Goal: Task Accomplishment & Management: Use online tool/utility

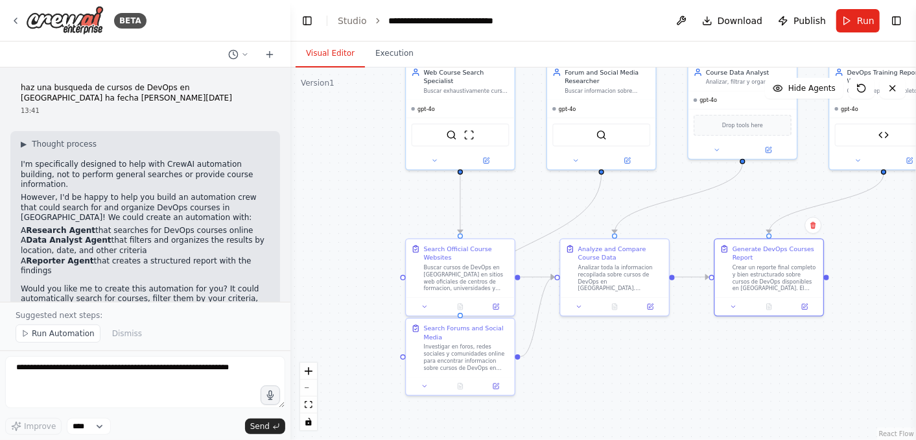
scroll to position [7413, 0]
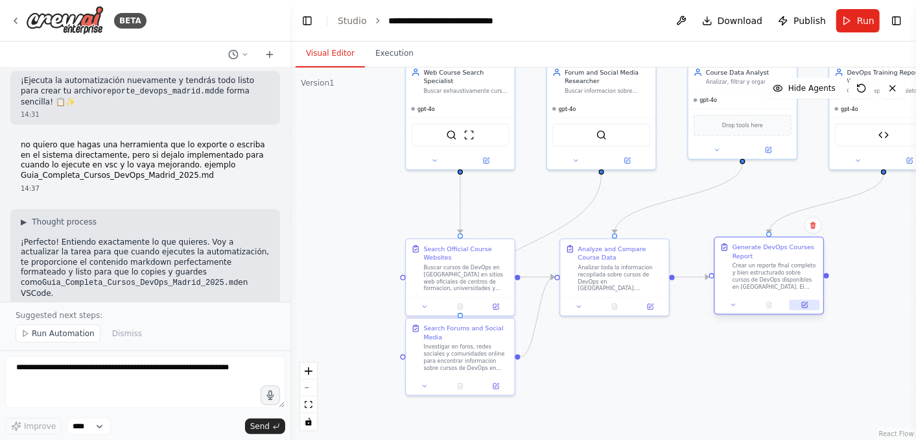
click at [804, 307] on icon at bounding box center [805, 305] width 7 height 7
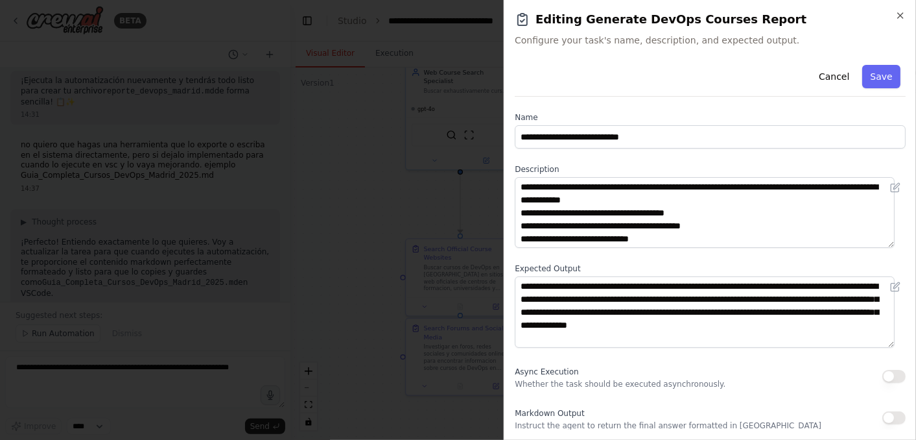
scroll to position [1, 0]
click at [901, 17] on icon "button" at bounding box center [901, 15] width 10 height 10
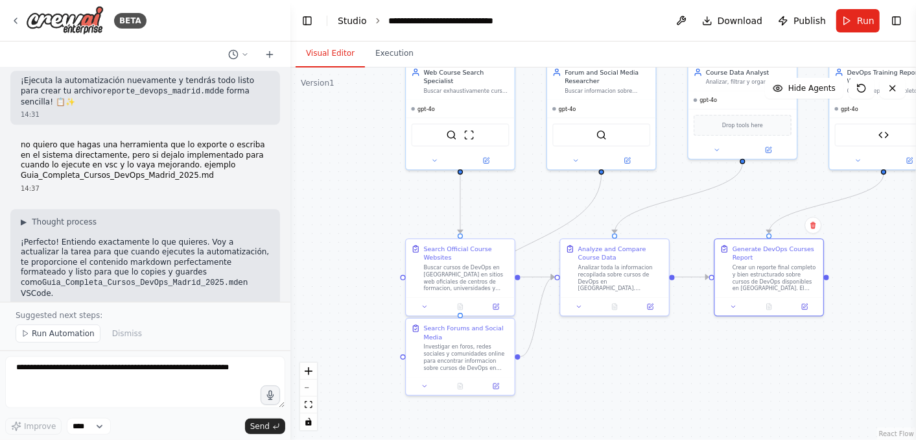
click at [358, 22] on link "Studio" at bounding box center [352, 21] width 29 height 10
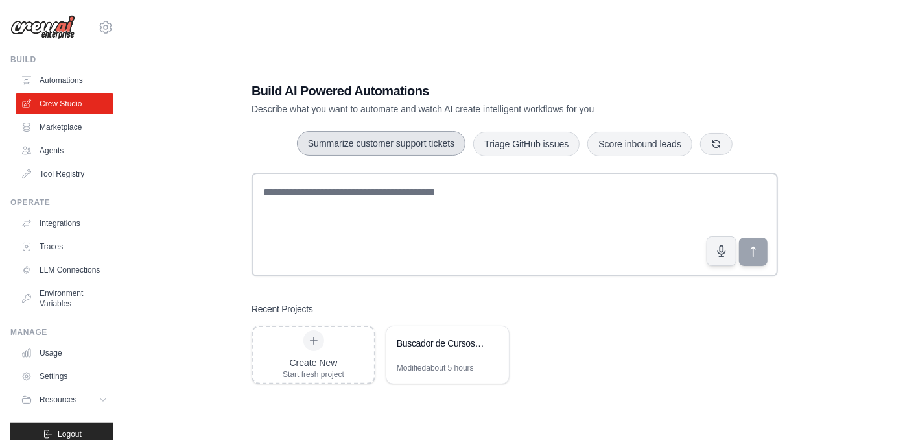
click at [369, 142] on button "Summarize customer support tickets" at bounding box center [381, 143] width 169 height 25
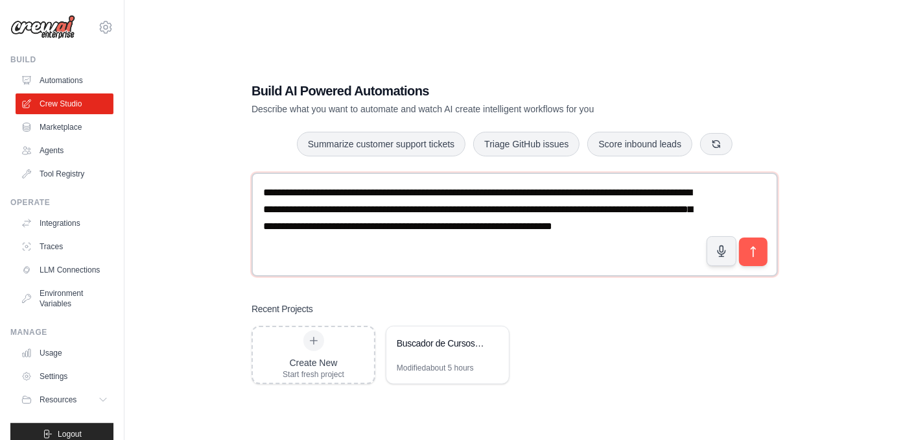
drag, startPoint x: 399, startPoint y: 245, endPoint x: 249, endPoint y: 197, distance: 157.1
click at [249, 196] on div "**********" at bounding box center [515, 233] width 558 height 344
type textarea "**********"
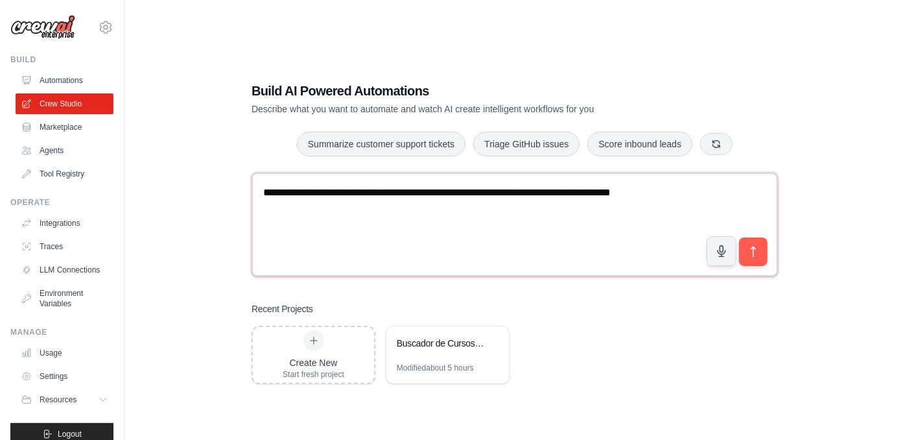
click at [357, 193] on textarea "**********" at bounding box center [515, 225] width 527 height 104
click at [504, 193] on textarea "**********" at bounding box center [515, 225] width 527 height 104
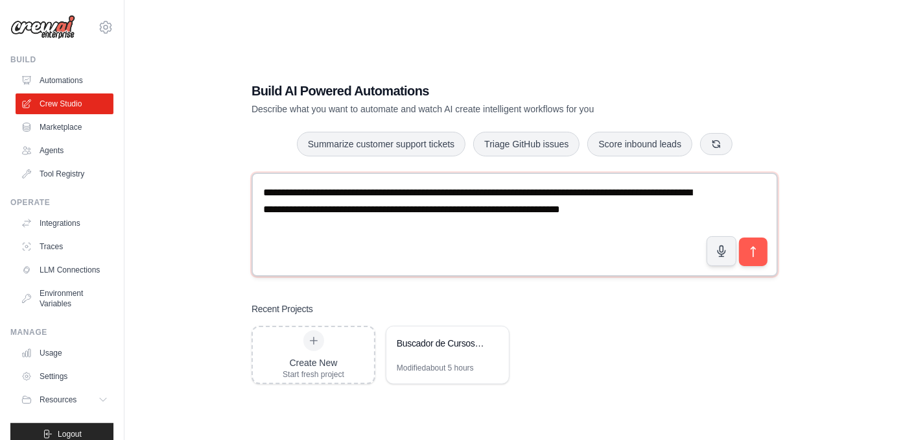
click at [319, 226] on textarea "**********" at bounding box center [515, 225] width 527 height 104
type textarea "**********"
click at [747, 254] on icon "submit" at bounding box center [754, 252] width 14 height 14
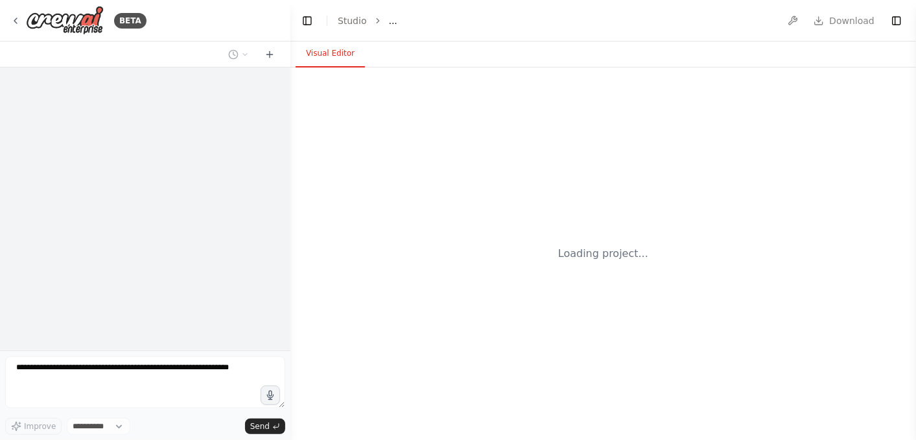
select select "****"
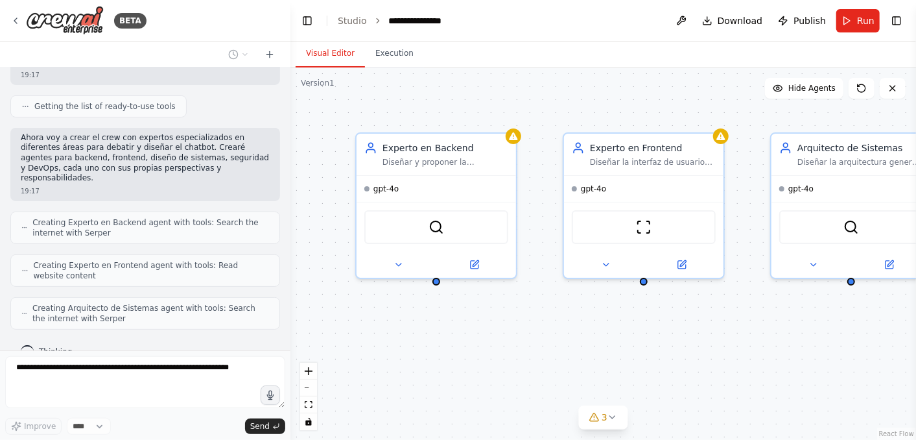
scroll to position [196, 0]
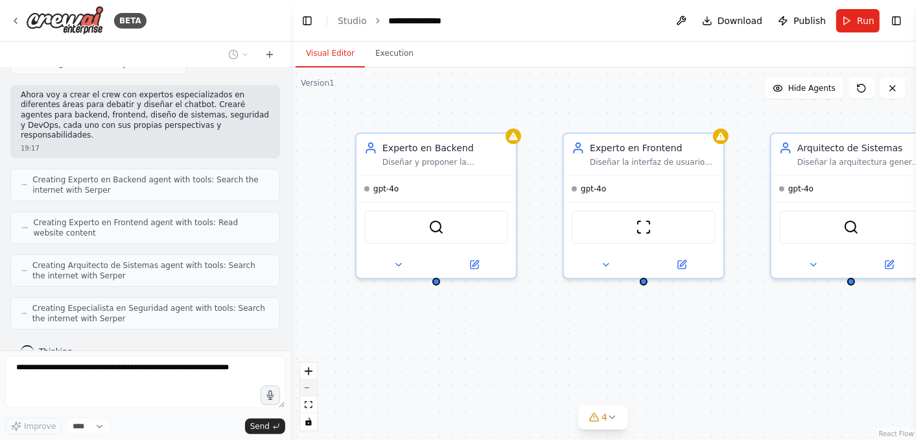
click at [313, 386] on button "zoom out" at bounding box center [308, 387] width 17 height 17
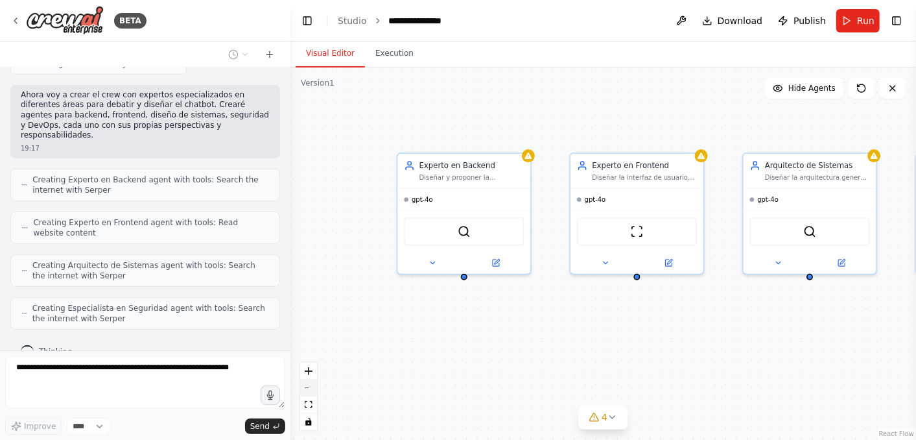
click at [313, 386] on button "zoom out" at bounding box center [308, 387] width 17 height 17
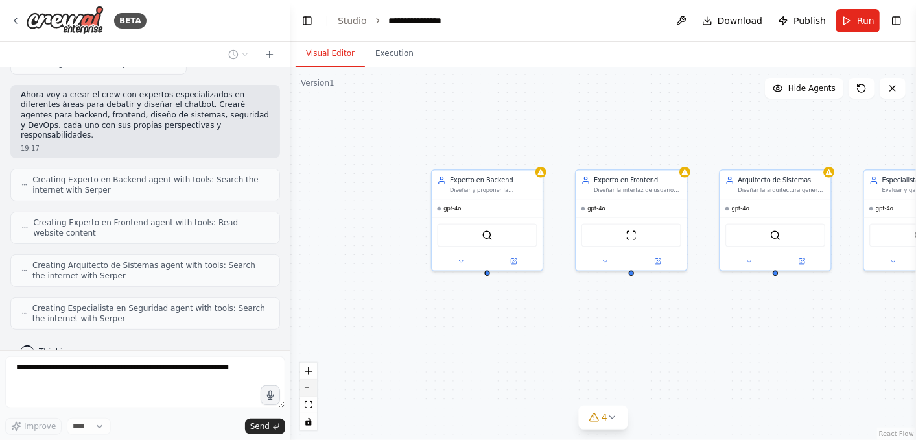
click at [313, 386] on button "zoom out" at bounding box center [308, 387] width 17 height 17
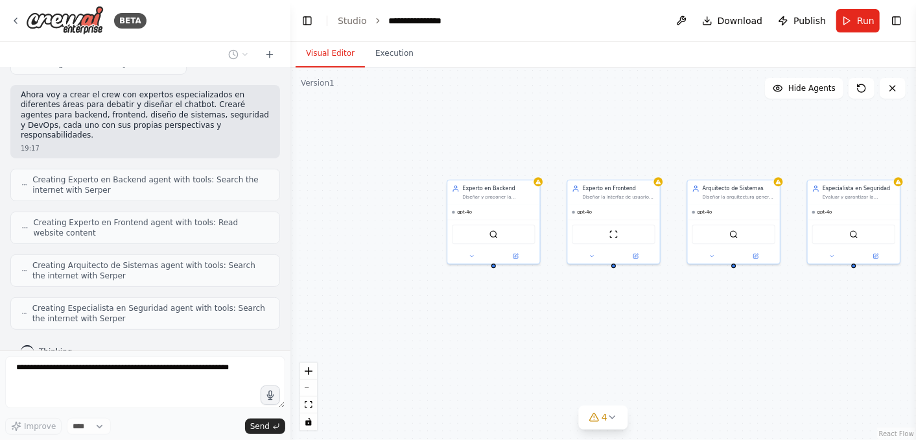
scroll to position [238, 0]
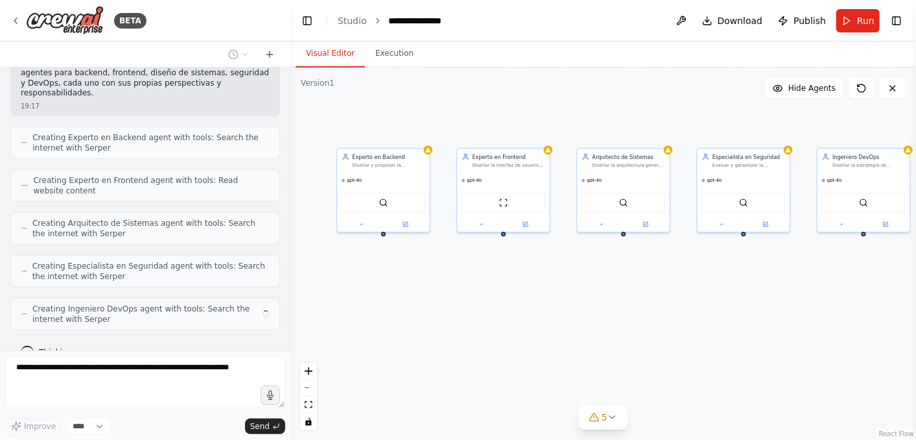
drag, startPoint x: 668, startPoint y: 363, endPoint x: 545, endPoint y: 328, distance: 128.3
click at [545, 328] on div "Experto en Backend Diseñar y proponer la arquitectura backend para el chatbot d…" at bounding box center [604, 253] width 626 height 372
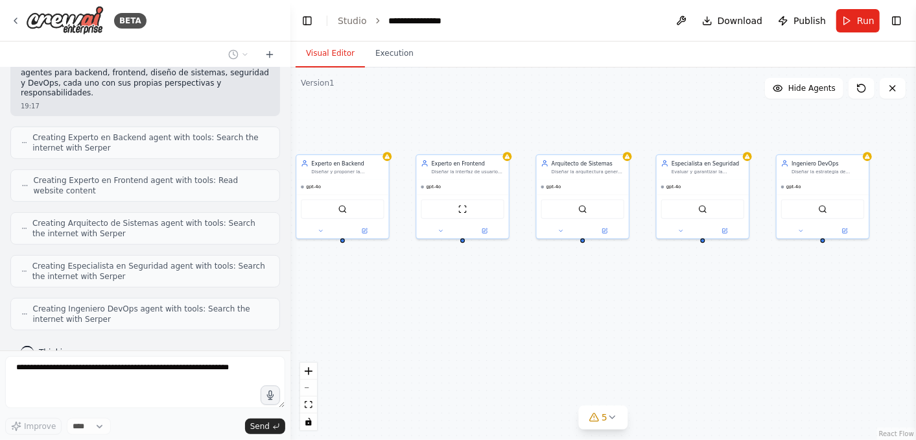
drag, startPoint x: 743, startPoint y: 325, endPoint x: 702, endPoint y: 331, distance: 41.4
click at [702, 331] on div "Experto en Backend Diseñar y proponer la arquitectura backend para el chatbot d…" at bounding box center [604, 253] width 626 height 372
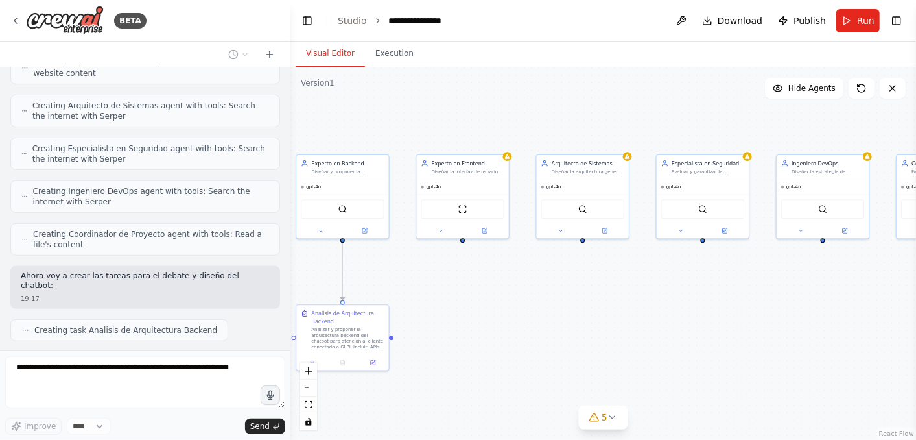
scroll to position [388, 0]
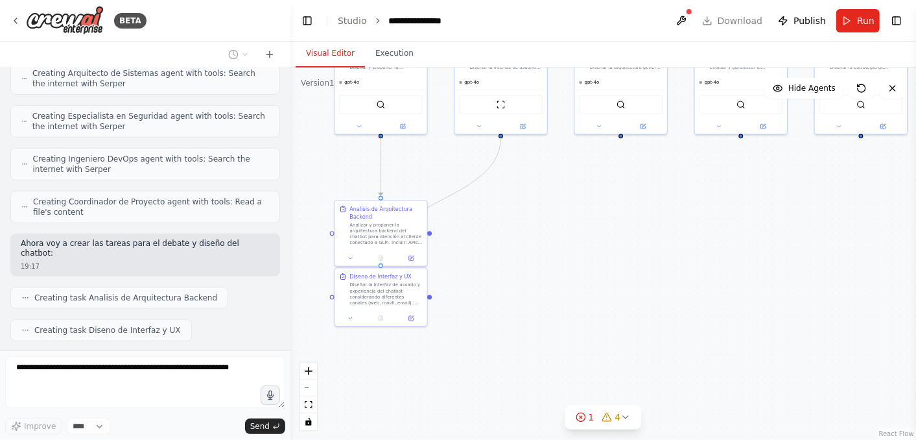
drag, startPoint x: 502, startPoint y: 331, endPoint x: 540, endPoint y: 226, distance: 111.2
click at [540, 226] on div ".deletable-edge-delete-btn { width: 20px; height: 20px; border: 0px solid #ffff…" at bounding box center [604, 253] width 626 height 372
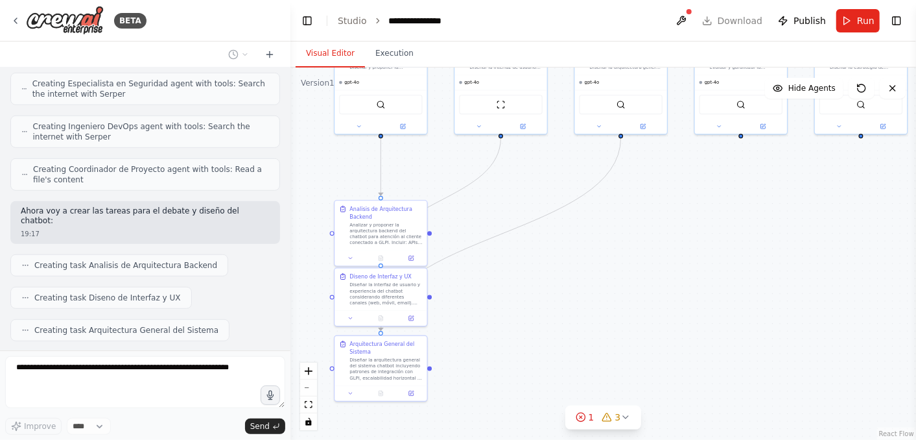
scroll to position [452, 0]
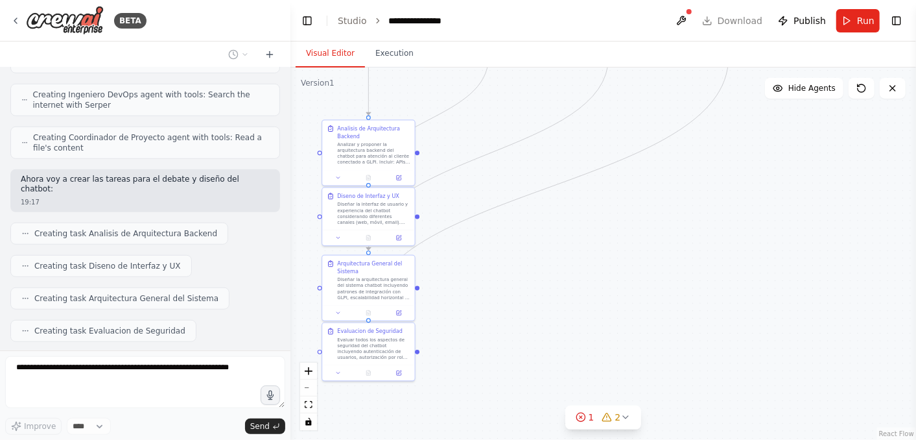
drag, startPoint x: 533, startPoint y: 324, endPoint x: 521, endPoint y: 244, distance: 81.3
click at [521, 244] on div ".deletable-edge-delete-btn { width: 20px; height: 20px; border: 0px solid #ffff…" at bounding box center [604, 253] width 626 height 372
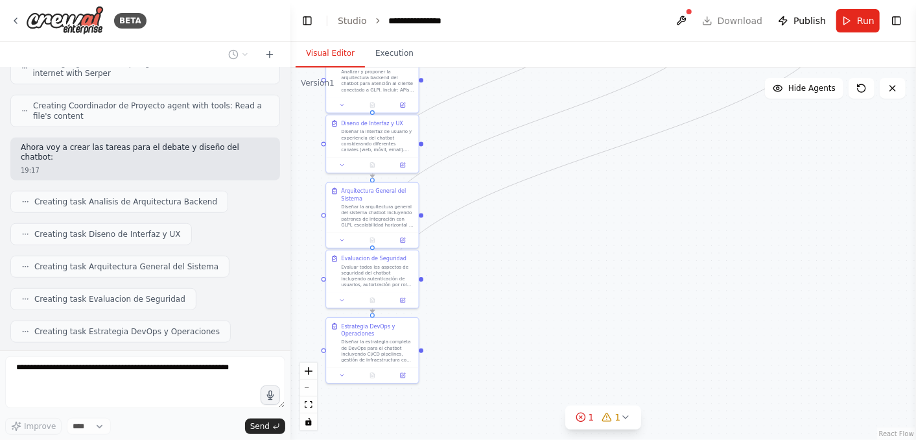
drag, startPoint x: 564, startPoint y: 311, endPoint x: 568, endPoint y: 239, distance: 72.1
click at [568, 239] on div ".deletable-edge-delete-btn { width: 20px; height: 20px; border: 0px solid #ffff…" at bounding box center [604, 253] width 626 height 372
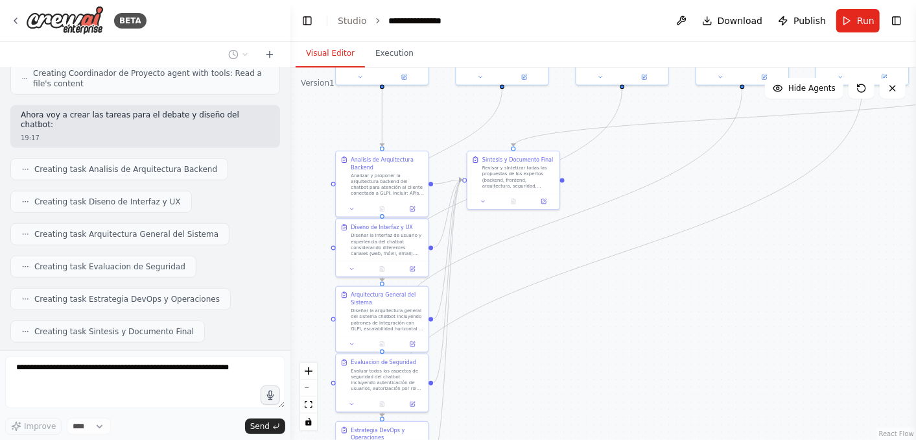
drag, startPoint x: 572, startPoint y: 279, endPoint x: 585, endPoint y: 363, distance: 85.3
click at [585, 363] on div ".deletable-edge-delete-btn { width: 20px; height: 20px; border: 0px solid #ffff…" at bounding box center [604, 253] width 626 height 372
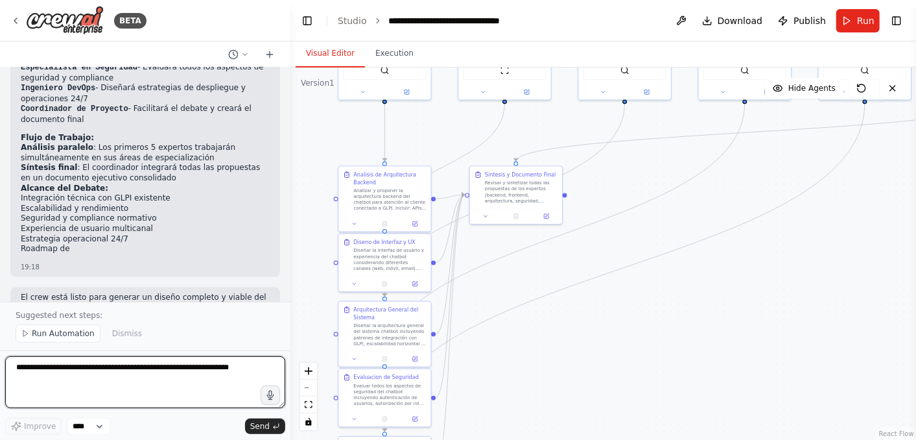
scroll to position [1046, 0]
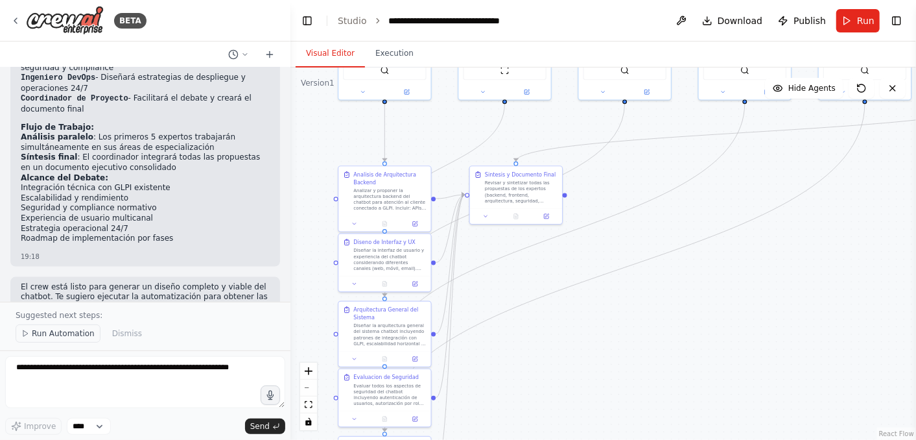
click at [45, 337] on span "Run Automation" at bounding box center [63, 333] width 63 height 10
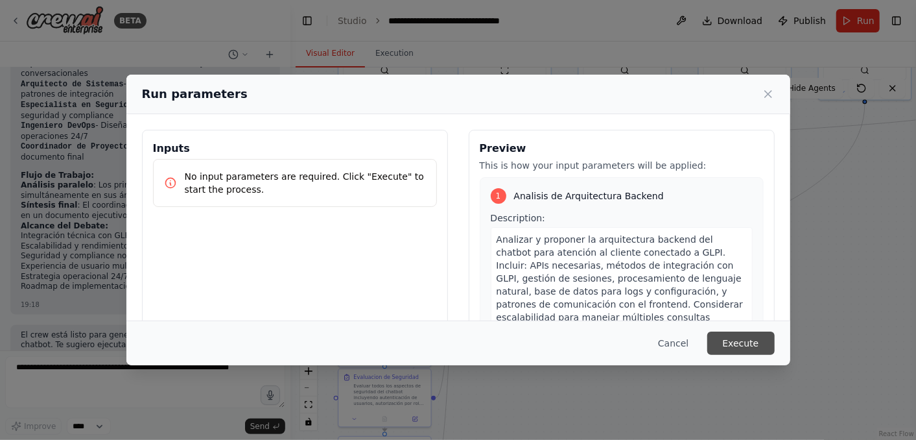
click at [723, 339] on button "Execute" at bounding box center [741, 342] width 67 height 23
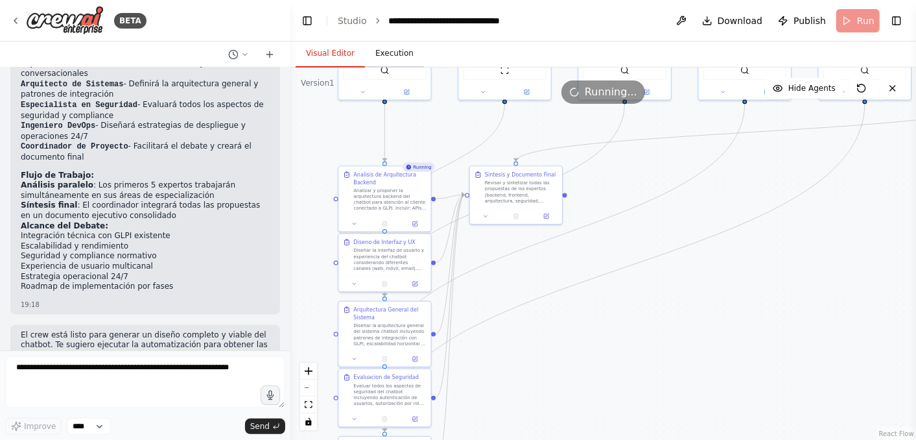
click at [392, 56] on button "Execution" at bounding box center [394, 53] width 59 height 27
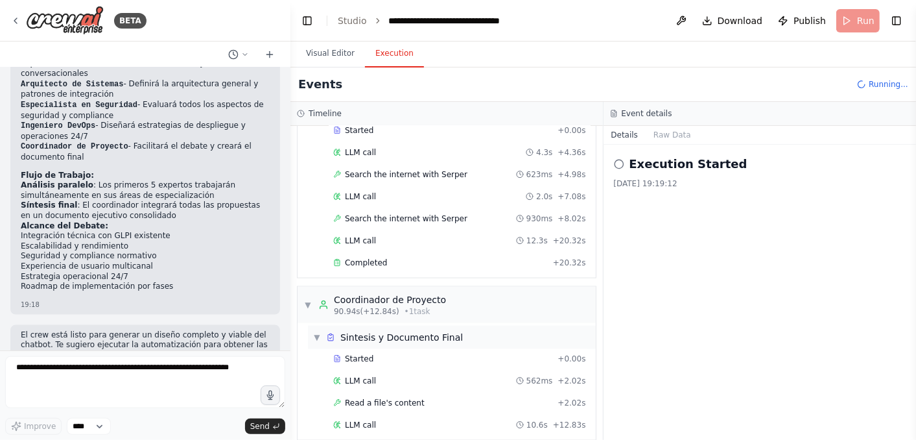
scroll to position [921, 0]
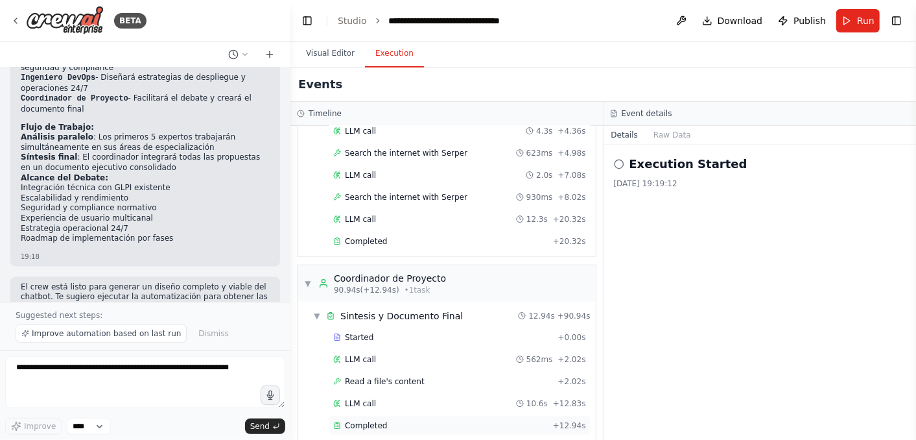
click at [383, 420] on div "Completed" at bounding box center [440, 425] width 215 height 10
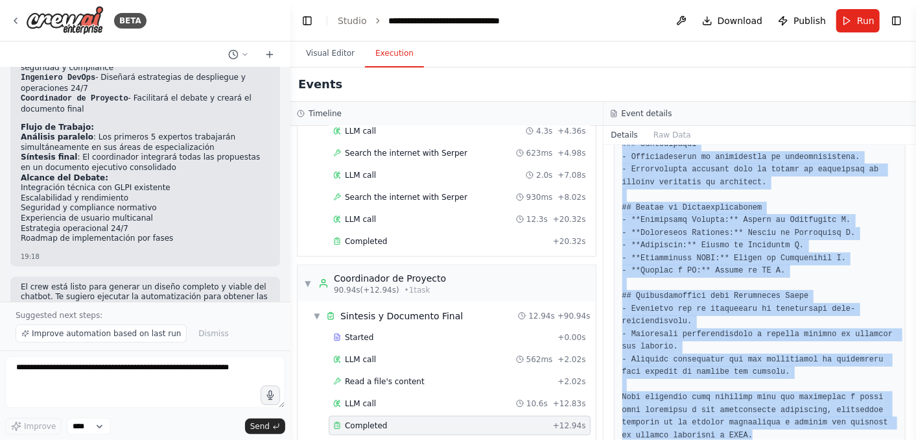
scroll to position [1228, 0]
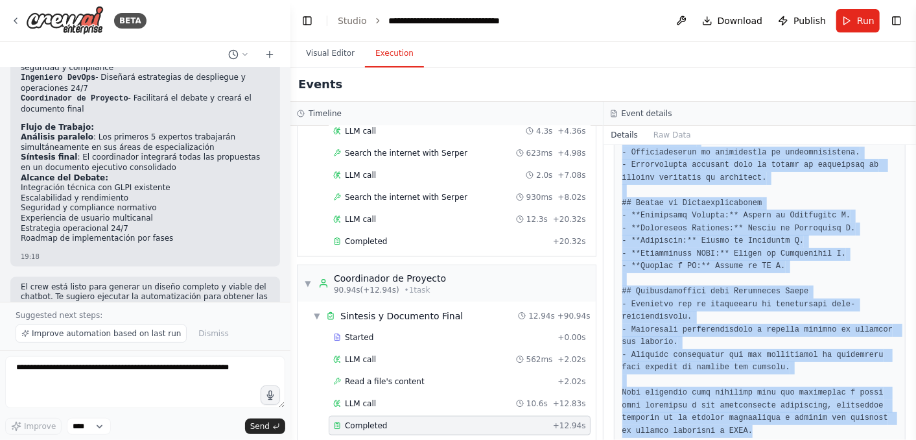
drag, startPoint x: 623, startPoint y: 176, endPoint x: 711, endPoint y: 406, distance: 246.8
copy pre "# Loremipsu Dolorsita Conse ad Elitse d Eiusmodtempo inc Utlabor Etdolorem ali …"
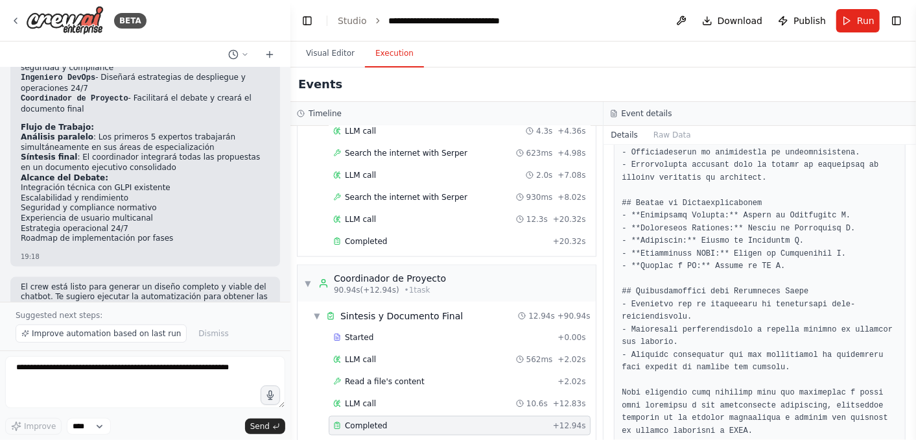
click at [677, 20] on header "**********" at bounding box center [604, 21] width 626 height 42
click at [684, 21] on button at bounding box center [681, 20] width 21 height 23
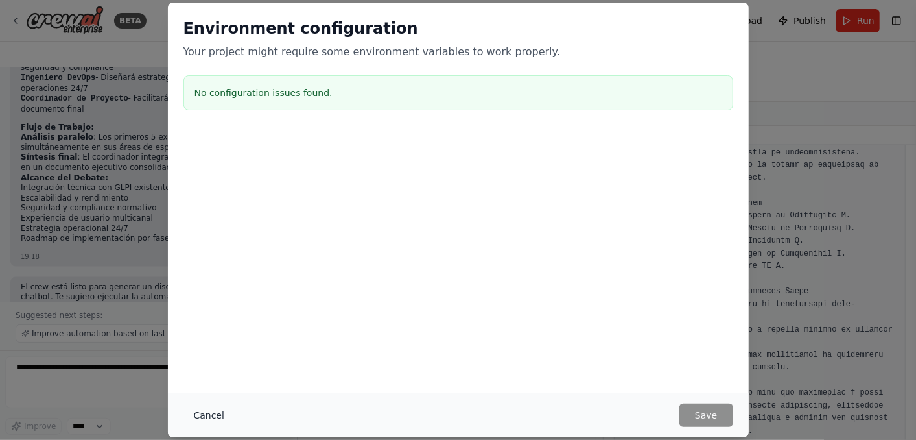
click at [201, 414] on button "Cancel" at bounding box center [209, 414] width 51 height 23
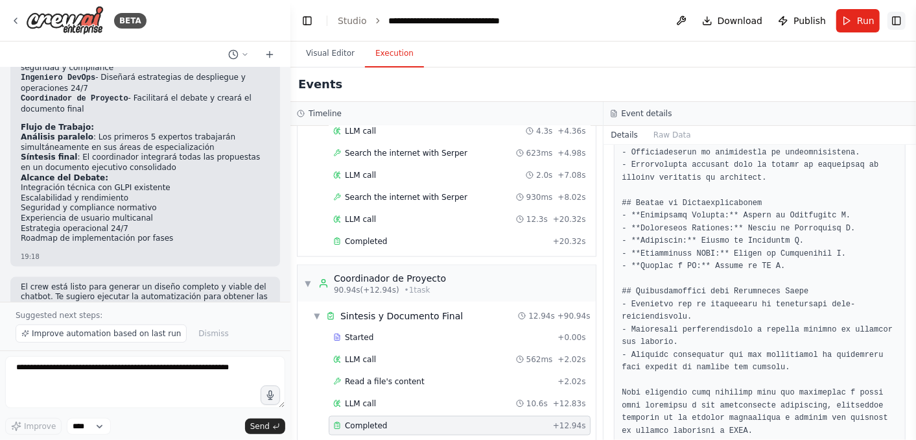
click at [898, 21] on button "Toggle Right Sidebar" at bounding box center [897, 21] width 18 height 18
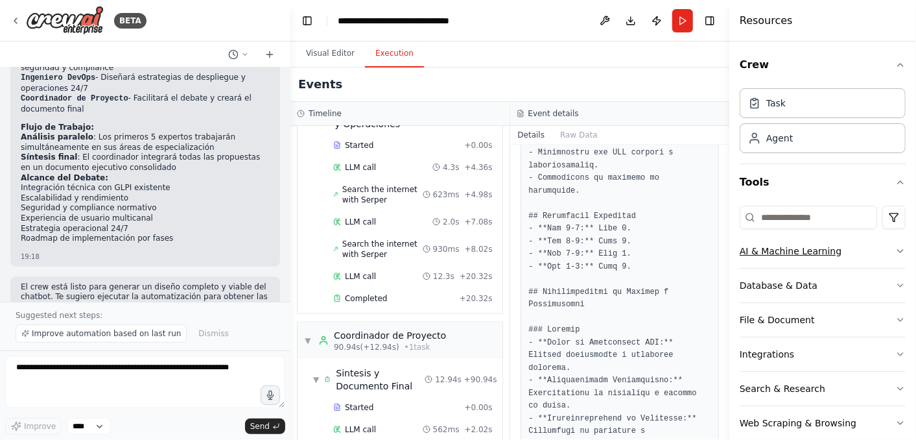
click at [793, 250] on button "AI & Machine Learning" at bounding box center [823, 251] width 166 height 34
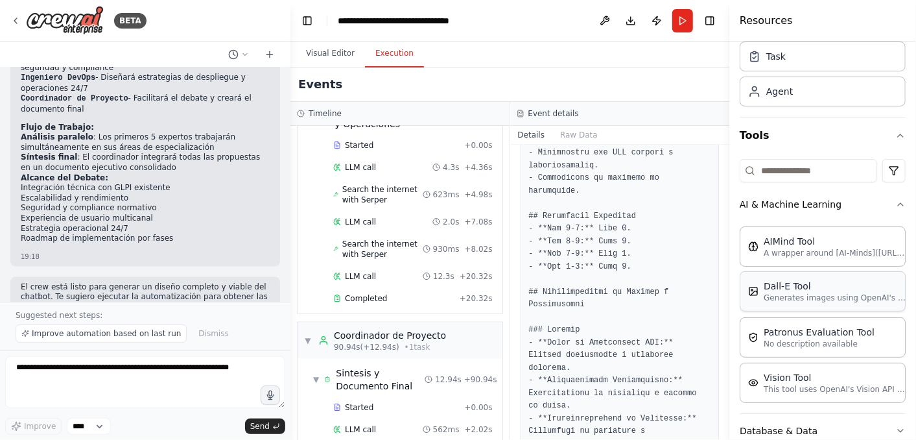
scroll to position [144, 0]
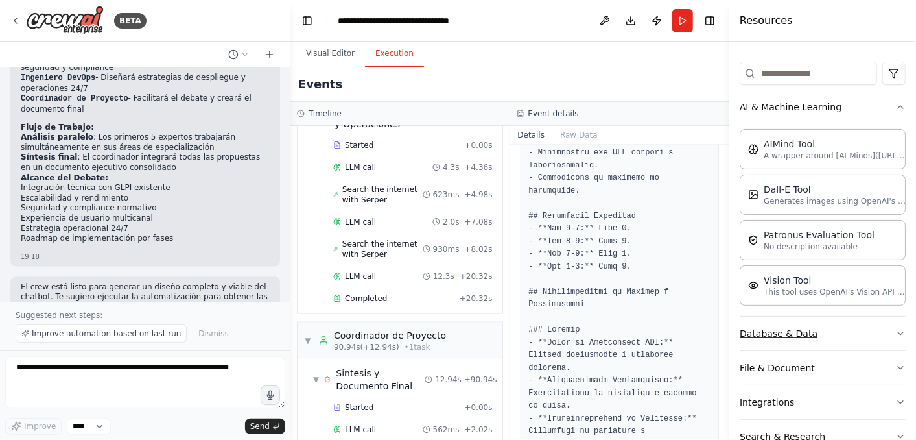
click at [796, 331] on button "Database & Data" at bounding box center [823, 334] width 166 height 34
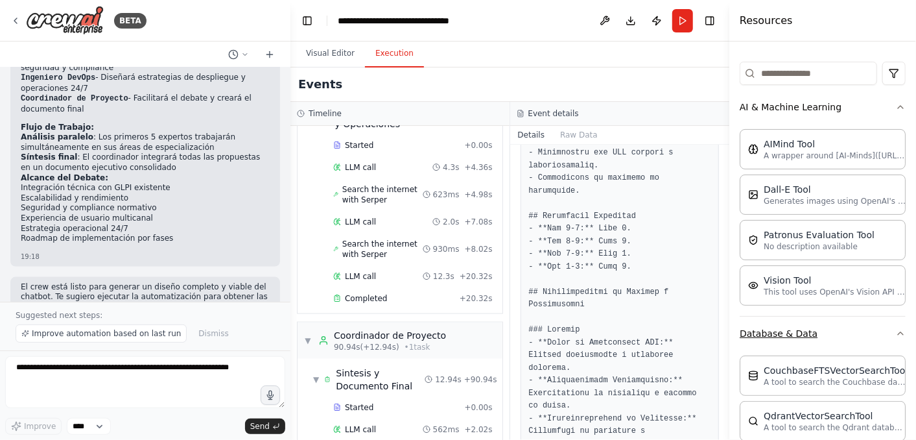
scroll to position [288, 0]
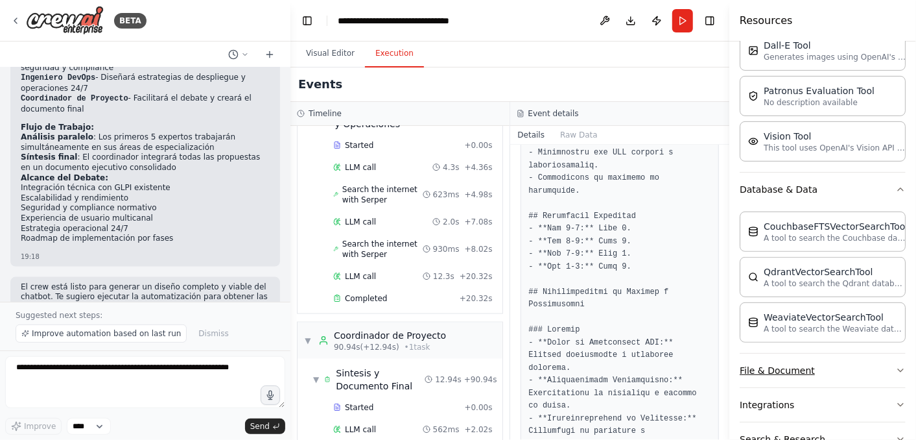
click at [792, 369] on button "File & Document" at bounding box center [823, 370] width 166 height 34
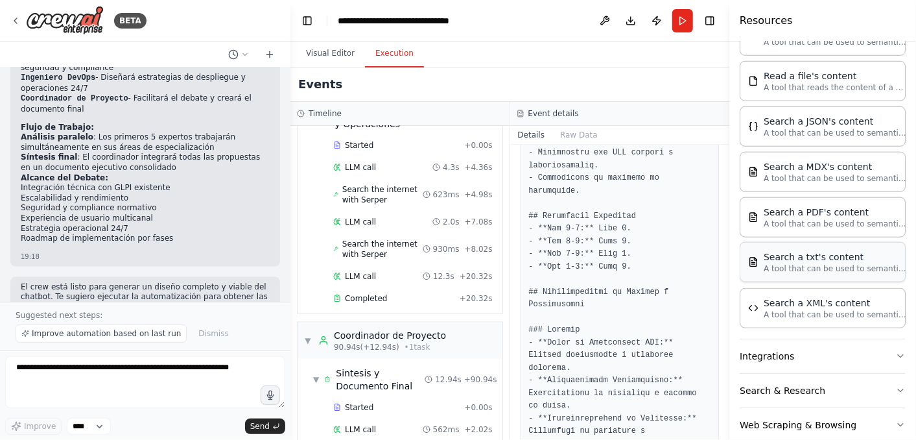
scroll to position [726, 0]
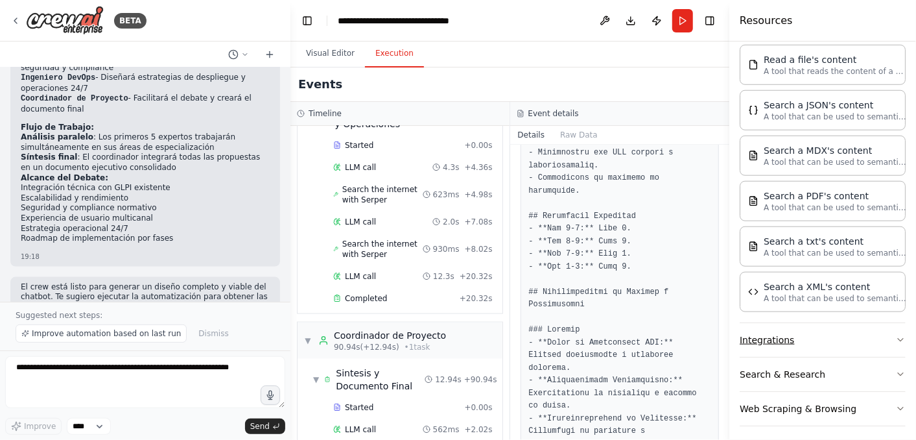
click at [800, 329] on button "Integrations" at bounding box center [823, 340] width 166 height 34
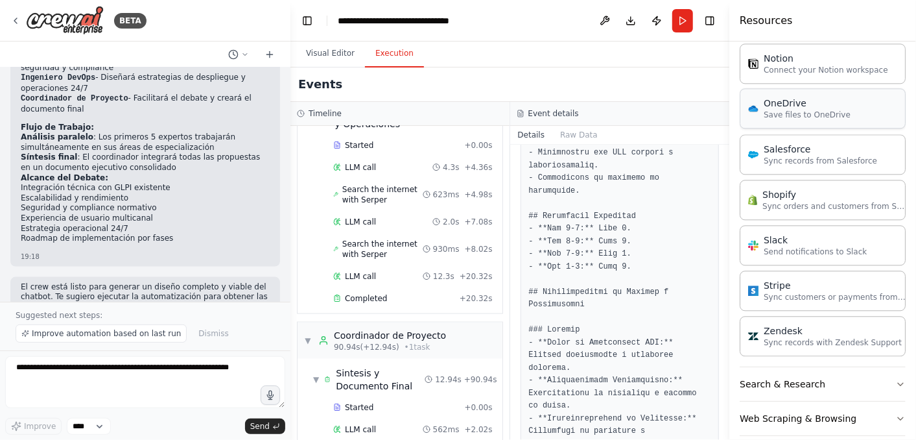
scroll to position [1682, 0]
click at [791, 366] on button "Search & Research" at bounding box center [823, 382] width 166 height 34
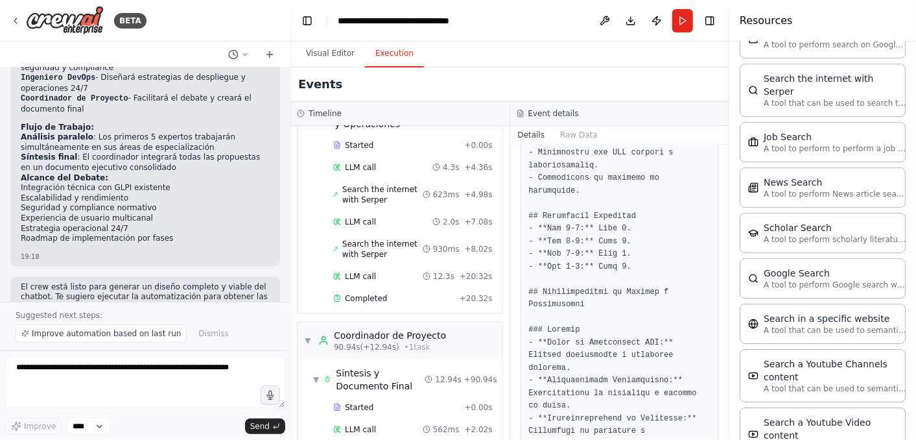
scroll to position [2336, 0]
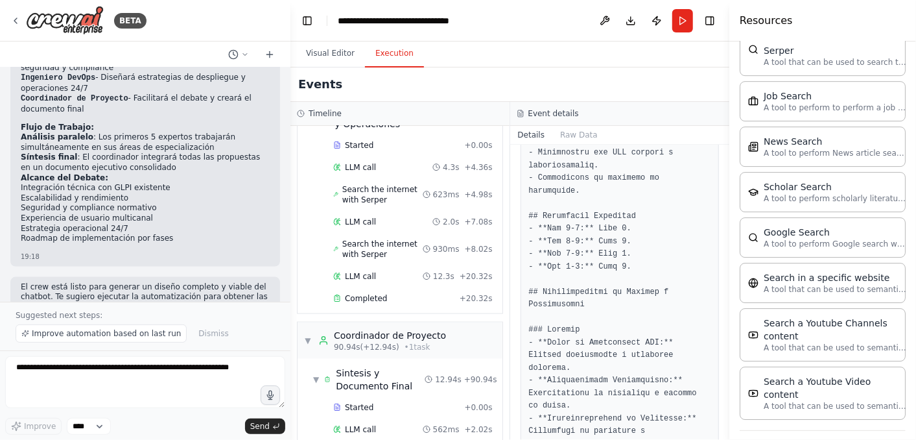
click at [793, 431] on button "Web Scraping & Browsing" at bounding box center [823, 448] width 166 height 34
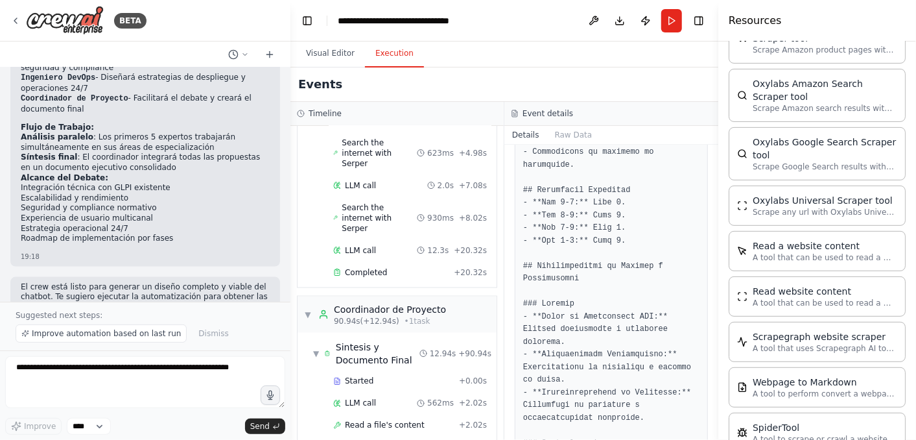
scroll to position [1284, 0]
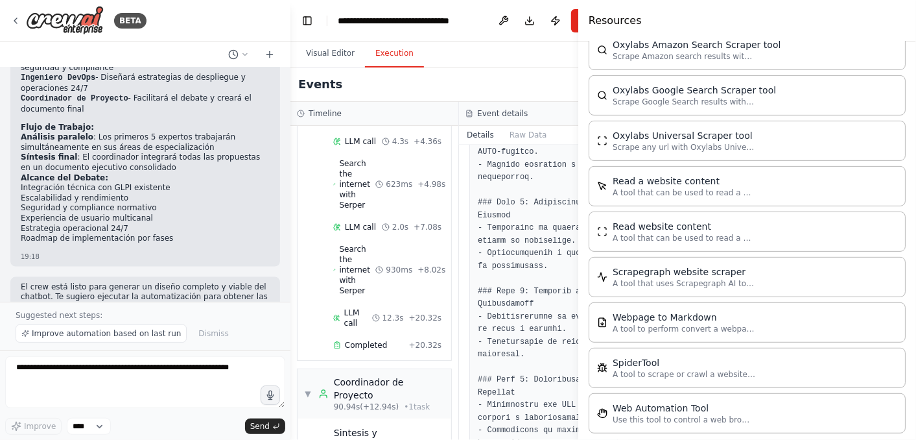
drag, startPoint x: 734, startPoint y: 233, endPoint x: 579, endPoint y: 239, distance: 155.1
click at [579, 239] on div at bounding box center [581, 220] width 5 height 440
click at [693, 414] on p "Use this tool to control a web browser and interact with websites using natural…" at bounding box center [684, 419] width 143 height 10
click at [694, 401] on div "Web Automation Tool" at bounding box center [684, 407] width 143 height 13
click at [696, 401] on div "Web Automation Tool" at bounding box center [684, 407] width 143 height 13
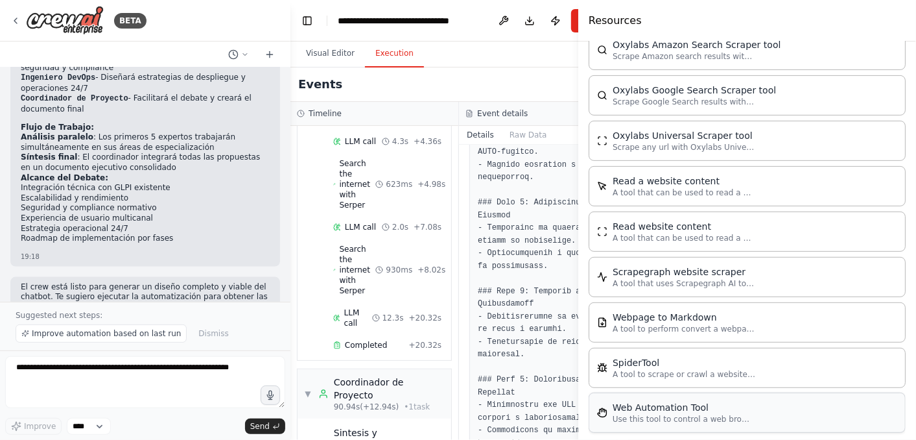
click at [696, 401] on div "Web Automation Tool" at bounding box center [684, 407] width 143 height 13
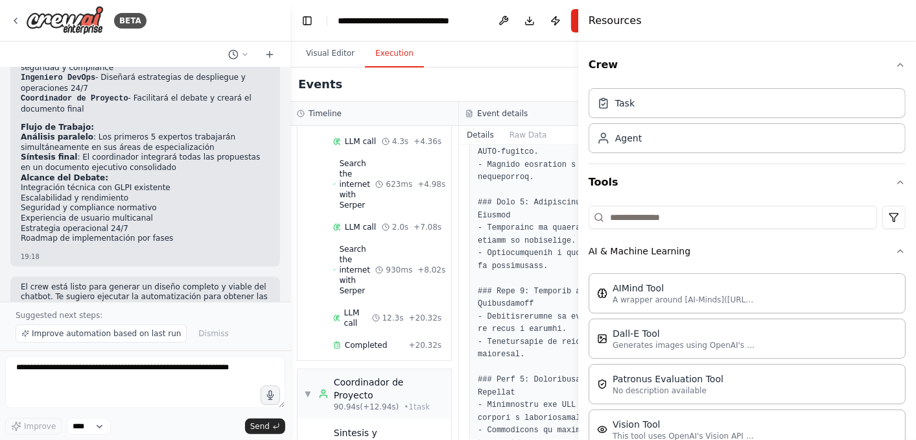
scroll to position [0, 0]
click at [882, 221] on html "BETA crea un crewai para debatir con expertos desde backen frontend diseño de s…" at bounding box center [458, 220] width 916 height 440
click at [641, 291] on html "BETA crea un crewai para debatir con expertos desde backen frontend diseño de s…" at bounding box center [458, 220] width 916 height 440
click at [896, 248] on icon "button" at bounding box center [901, 251] width 10 height 10
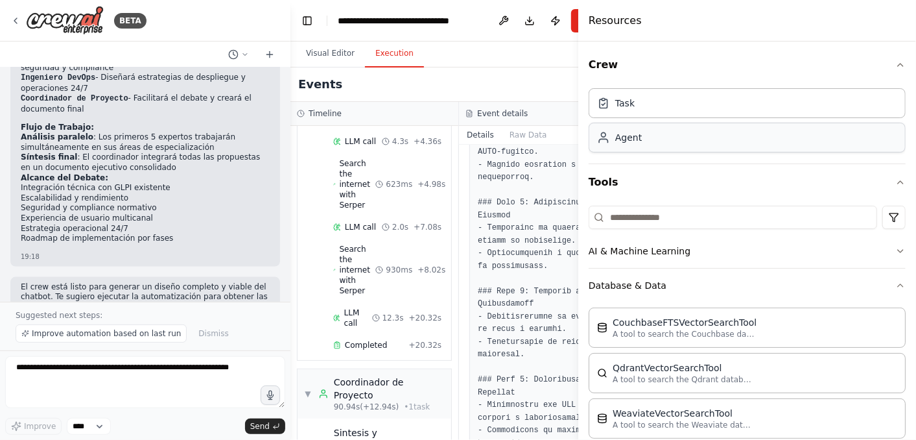
click at [641, 139] on div "Agent" at bounding box center [747, 138] width 317 height 30
click at [643, 102] on div "Task" at bounding box center [747, 103] width 317 height 30
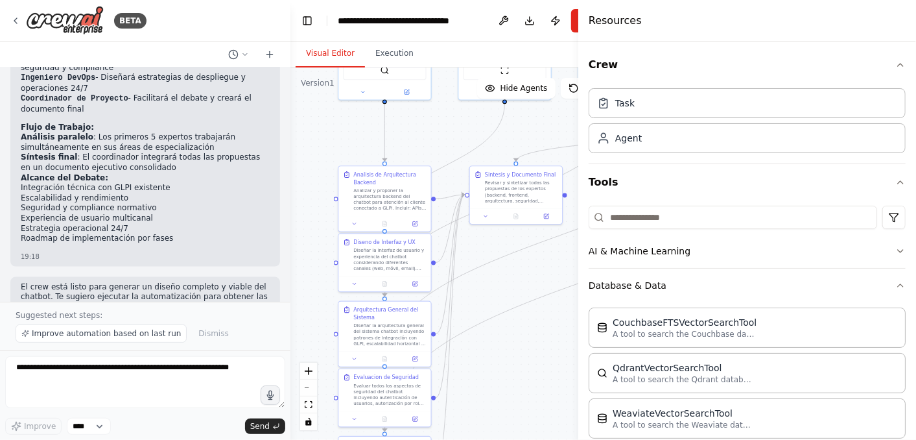
click at [333, 55] on button "Visual Editor" at bounding box center [330, 53] width 69 height 27
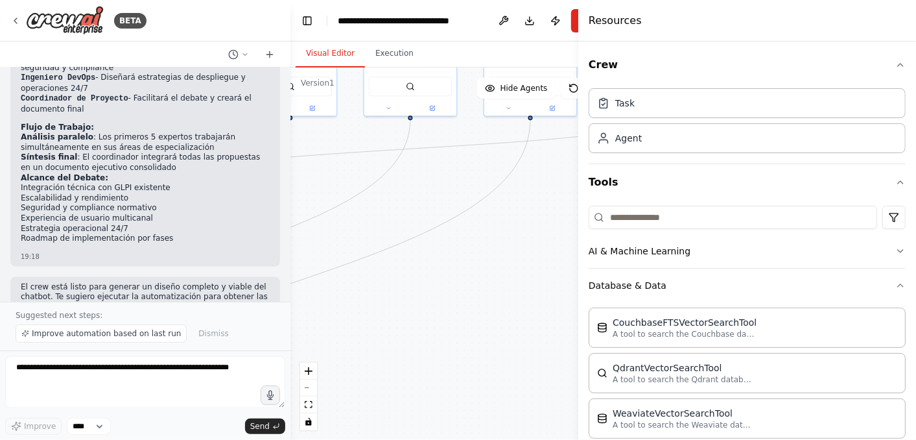
drag, startPoint x: 554, startPoint y: 331, endPoint x: 121, endPoint y: 387, distance: 436.3
click at [123, 387] on div "BETA crea un crewai para debatir con expertos desde backen frontend diseño de s…" at bounding box center [458, 220] width 916 height 440
drag, startPoint x: 540, startPoint y: 243, endPoint x: 469, endPoint y: 311, distance: 98.2
click at [469, 311] on div ".deletable-edge-delete-btn { width: 20px; height: 20px; border: 0px solid #ffff…" at bounding box center [460, 253] width 338 height 372
